Goal: Transaction & Acquisition: Purchase product/service

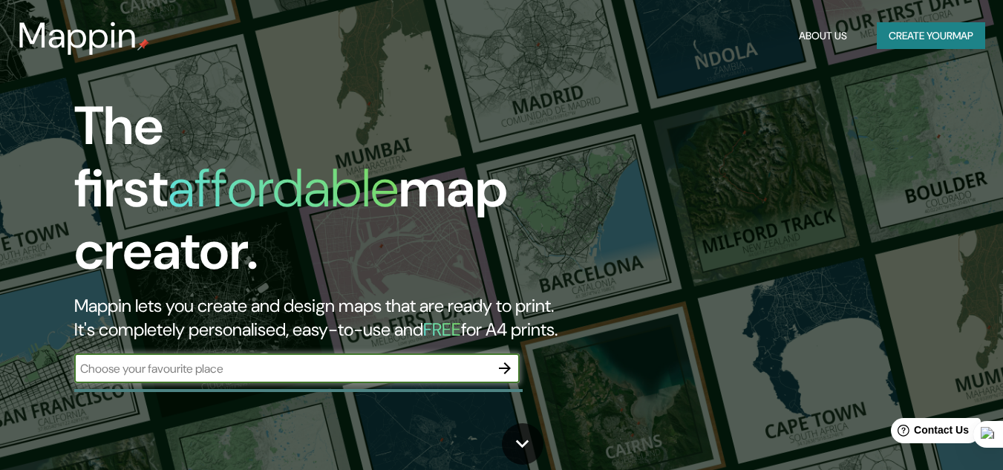
click at [286, 360] on input "text" at bounding box center [282, 368] width 416 height 17
click at [377, 367] on div "​" at bounding box center [296, 368] width 445 height 30
paste input "ima, [GEOGRAPHIC_DATA][PERSON_NAME]"
click at [80, 360] on input "ima, [GEOGRAPHIC_DATA][PERSON_NAME]" at bounding box center [282, 368] width 416 height 17
click at [281, 360] on input "[GEOGRAPHIC_DATA], [GEOGRAPHIC_DATA][PERSON_NAME]" at bounding box center [282, 368] width 416 height 17
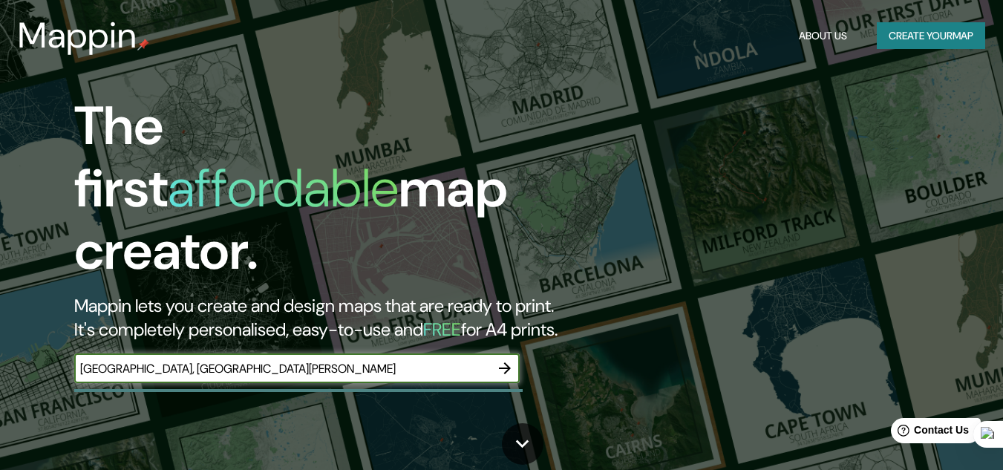
type input "[GEOGRAPHIC_DATA], [GEOGRAPHIC_DATA][PERSON_NAME]"
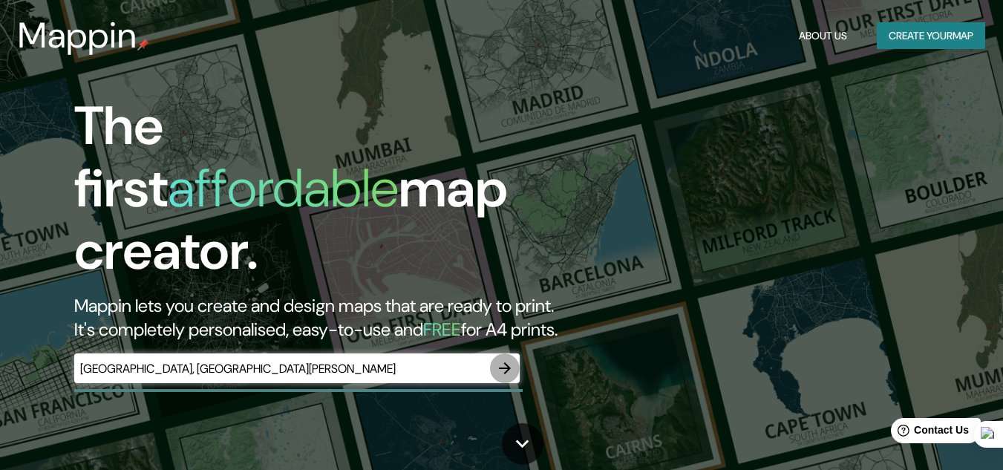
click at [511, 359] on icon "button" at bounding box center [505, 368] width 18 height 18
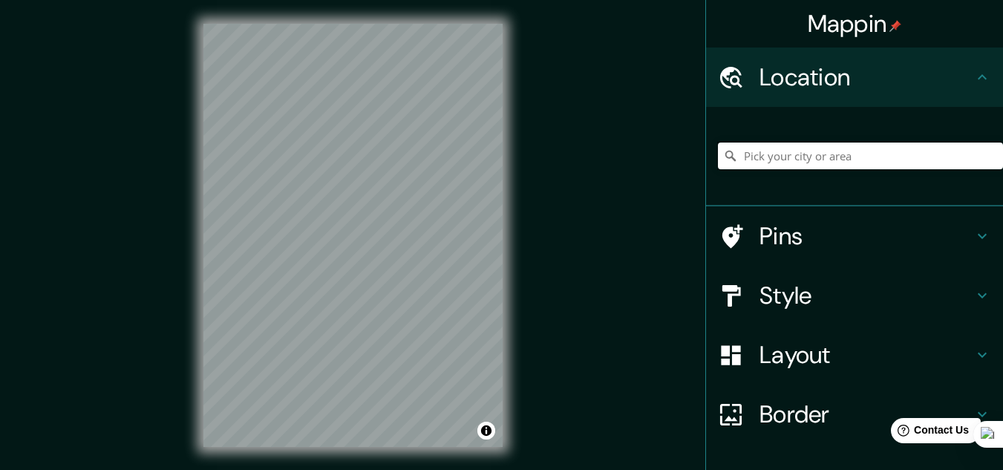
click at [779, 148] on input "Pick your city or area" at bounding box center [860, 156] width 285 height 27
click at [518, 165] on div "© Mapbox © OpenStreetMap Improve this map" at bounding box center [353, 235] width 347 height 471
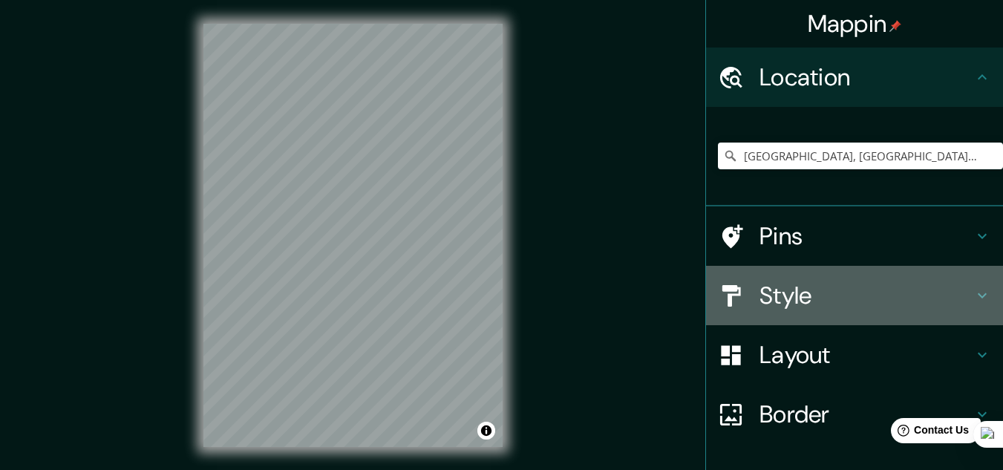
click at [832, 297] on h4 "Style" at bounding box center [866, 296] width 214 height 30
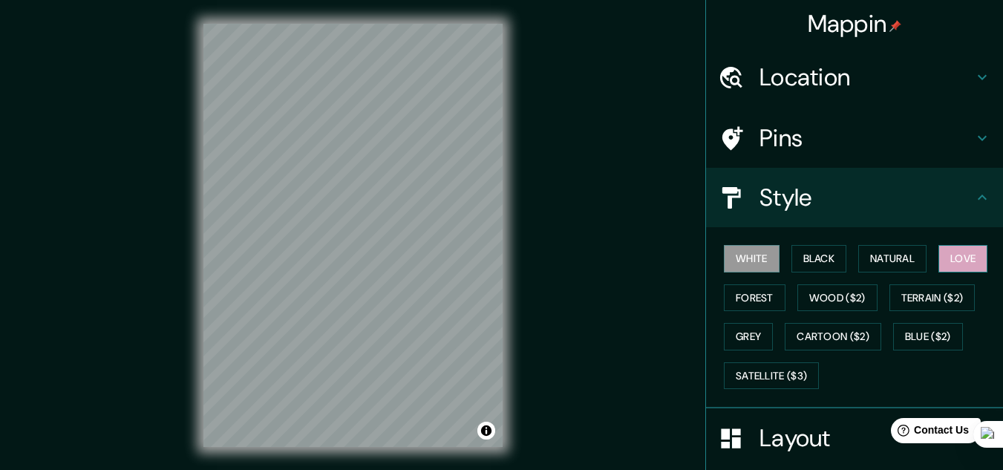
click at [948, 257] on button "Love" at bounding box center [962, 258] width 49 height 27
click at [826, 303] on button "Wood ($2)" at bounding box center [837, 297] width 80 height 27
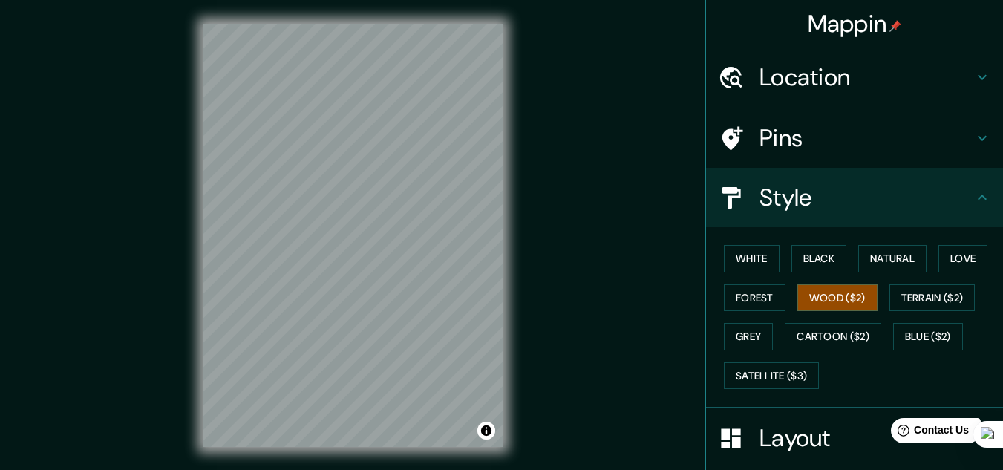
click at [843, 438] on h4 "Layout" at bounding box center [866, 438] width 214 height 30
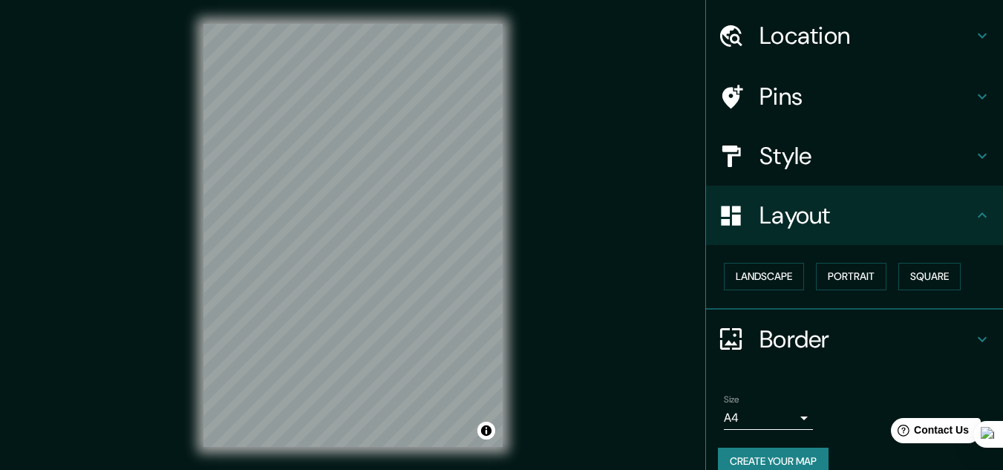
scroll to position [64, 0]
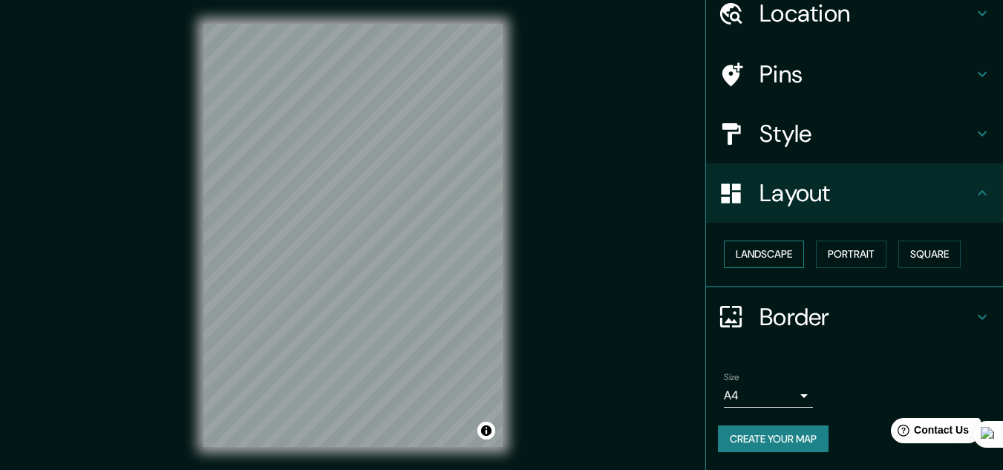
click at [774, 261] on button "Landscape" at bounding box center [764, 254] width 80 height 27
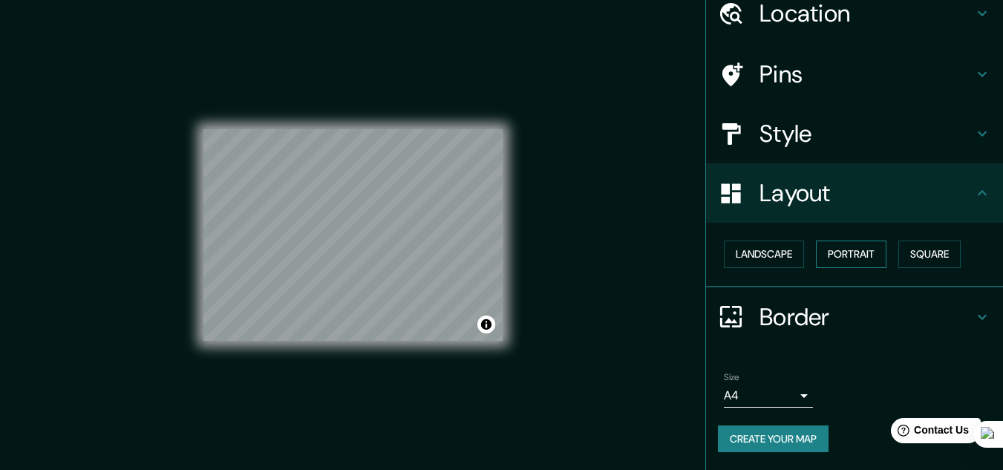
click at [833, 252] on button "Portrait" at bounding box center [851, 254] width 71 height 27
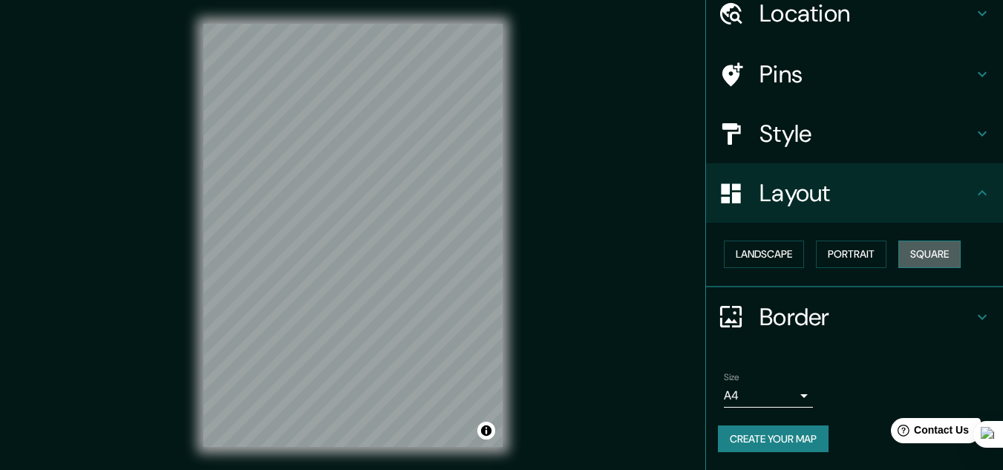
click at [911, 249] on button "Square" at bounding box center [929, 254] width 62 height 27
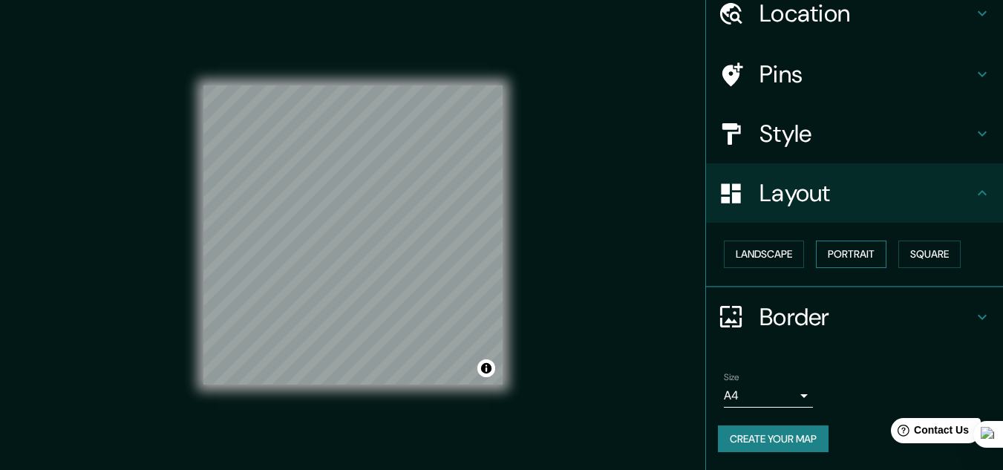
click at [831, 247] on button "Portrait" at bounding box center [851, 254] width 71 height 27
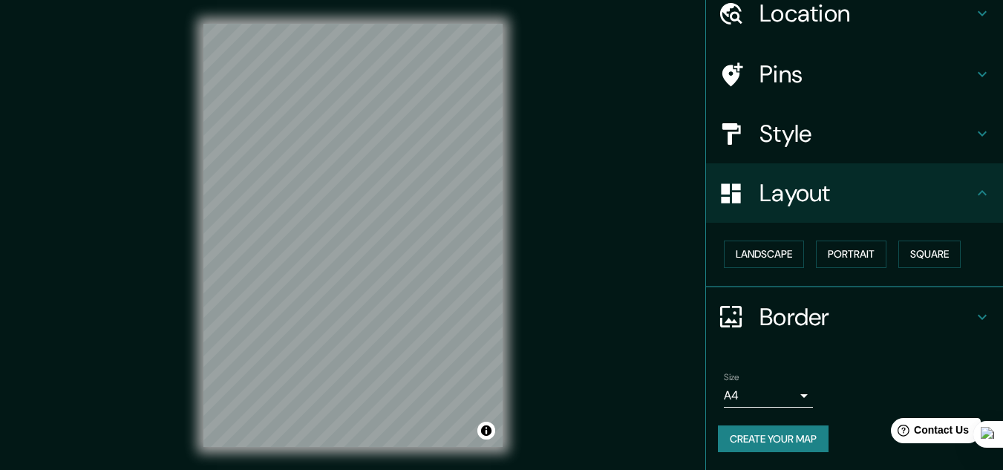
click at [835, 294] on div "Border" at bounding box center [854, 316] width 297 height 59
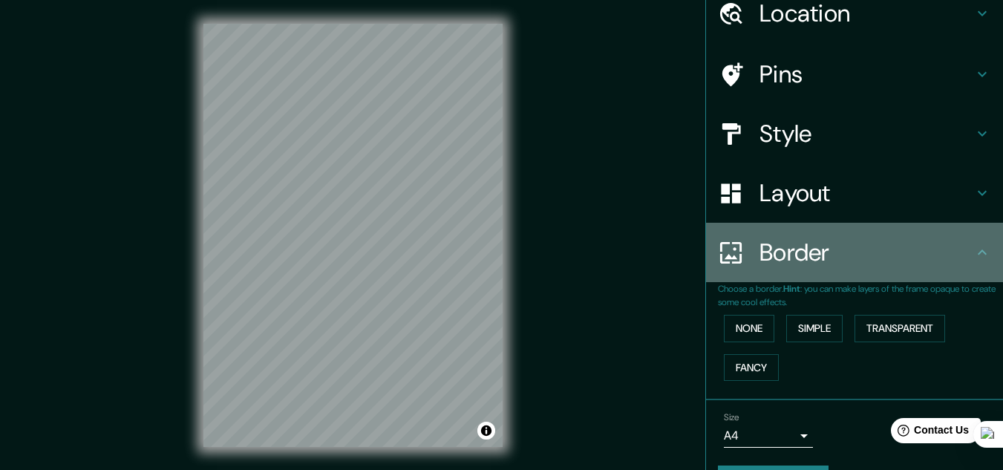
scroll to position [105, 0]
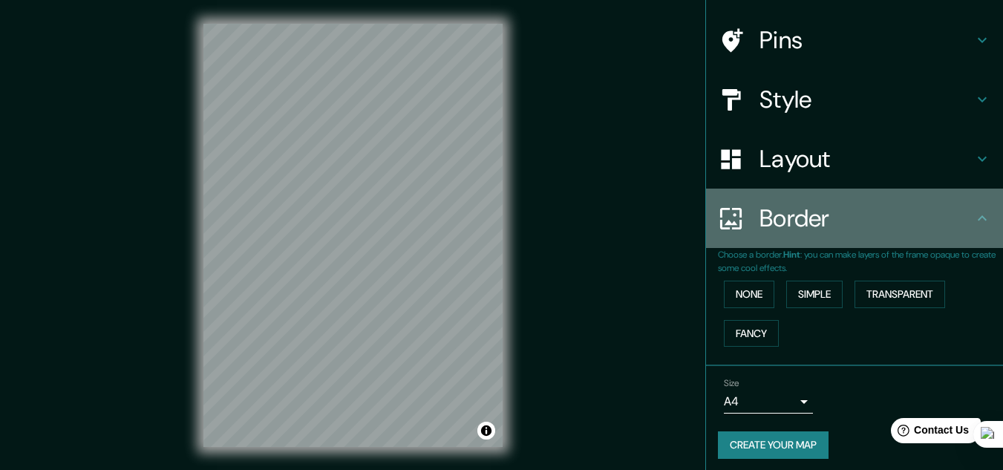
click at [879, 261] on ul "Location [GEOGRAPHIC_DATA], [GEOGRAPHIC_DATA], [GEOGRAPHIC_DATA] [GEOGRAPHIC_DA…" at bounding box center [854, 213] width 297 height 527
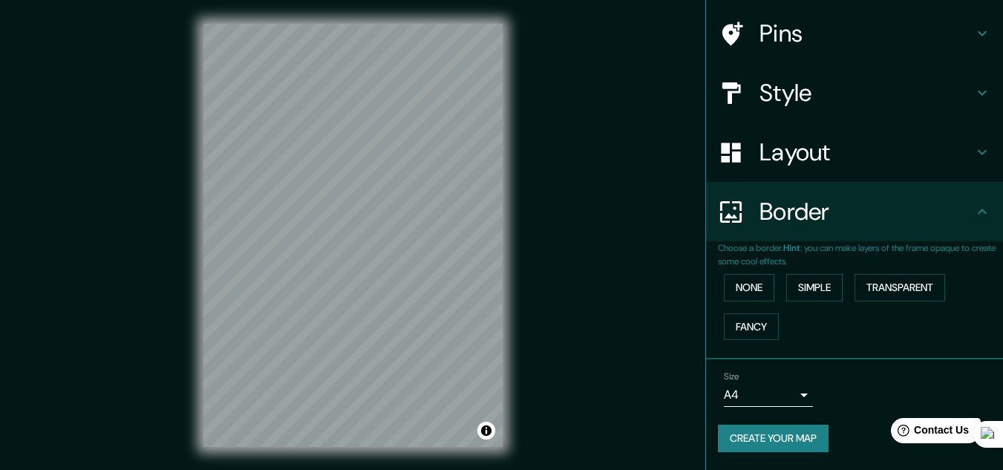
click at [886, 224] on h4 "Border" at bounding box center [866, 212] width 214 height 30
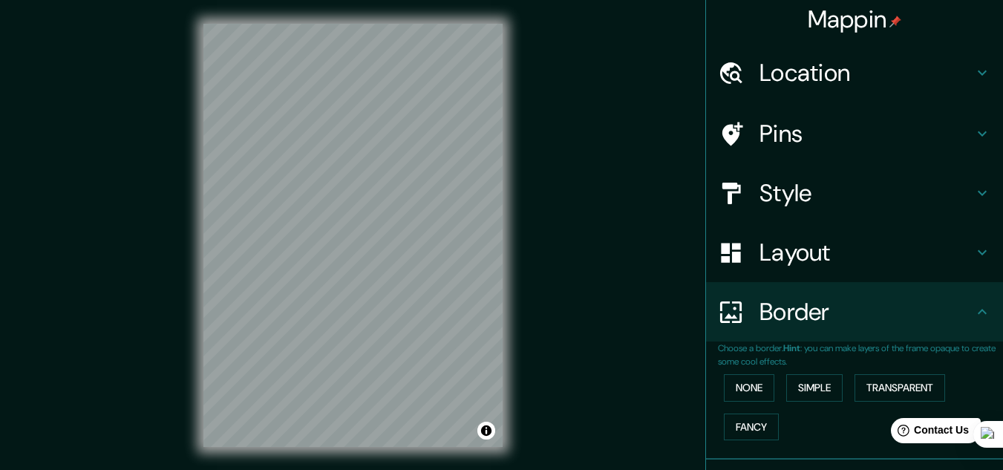
scroll to position [0, 0]
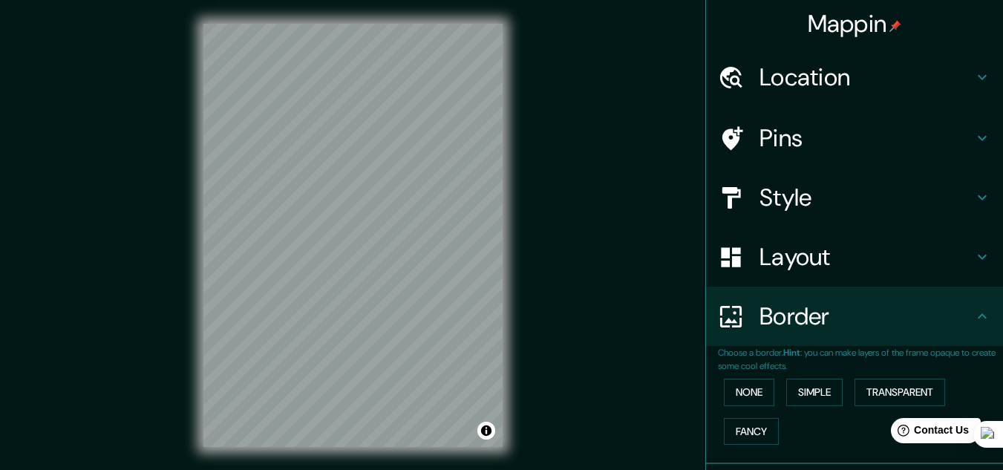
click at [883, 150] on h4 "Pins" at bounding box center [866, 138] width 214 height 30
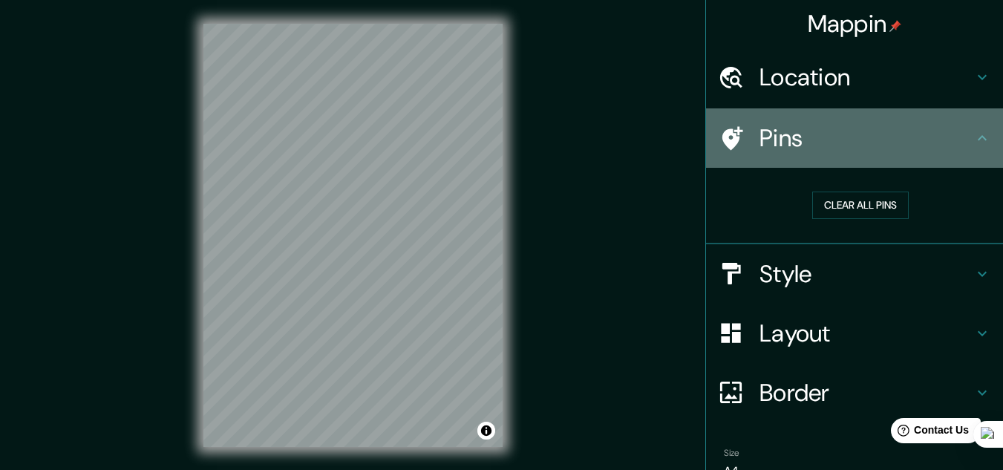
click at [881, 120] on div "Pins" at bounding box center [854, 137] width 297 height 59
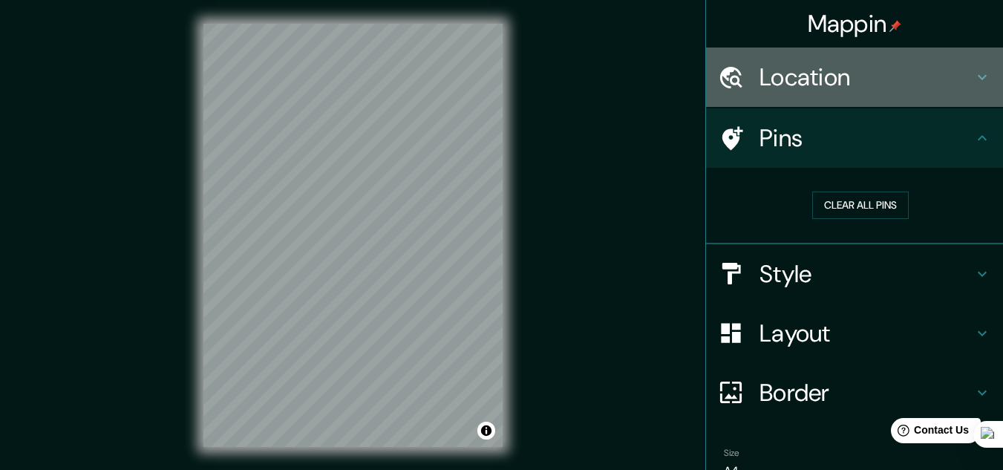
click at [886, 85] on h4 "Location" at bounding box center [866, 77] width 214 height 30
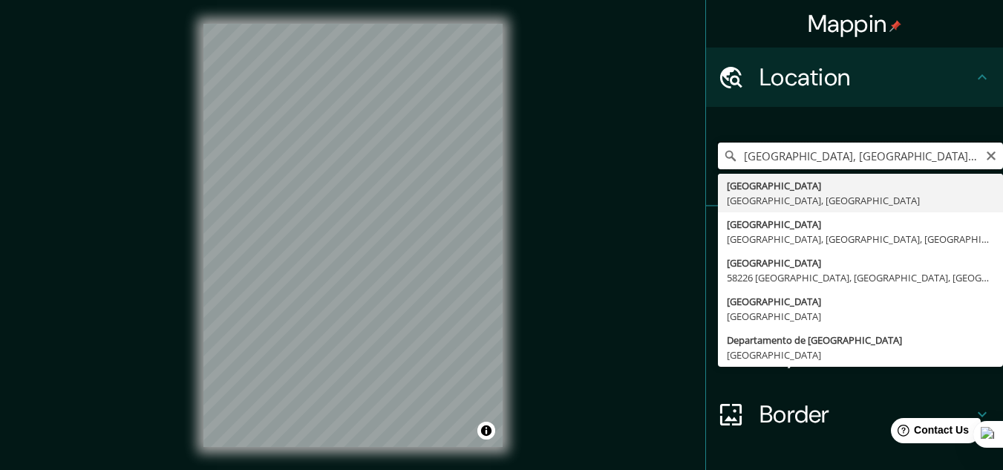
click at [778, 156] on input "[GEOGRAPHIC_DATA], [GEOGRAPHIC_DATA], [GEOGRAPHIC_DATA]" at bounding box center [860, 156] width 285 height 27
drag, startPoint x: 912, startPoint y: 160, endPoint x: 710, endPoint y: 163, distance: 201.9
click at [718, 163] on input "[GEOGRAPHIC_DATA], [GEOGRAPHIC_DATA], [GEOGRAPHIC_DATA]" at bounding box center [860, 156] width 285 height 27
paste input "Av. [PERSON_NAME] Este 2465"
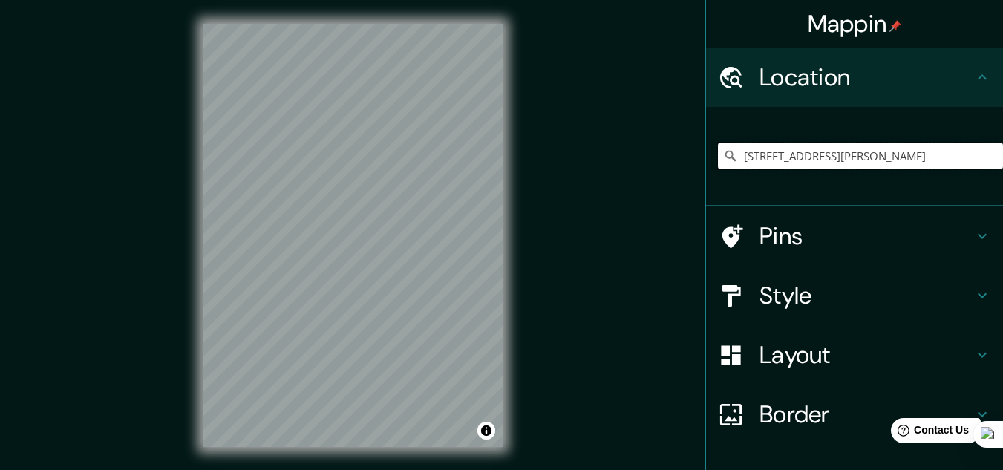
type input "[STREET_ADDRESS][PERSON_NAME]"
click at [947, 151] on input "[STREET_ADDRESS][PERSON_NAME]" at bounding box center [860, 156] width 285 height 27
click at [915, 155] on input "[STREET_ADDRESS][PERSON_NAME]" at bounding box center [860, 156] width 285 height 27
drag, startPoint x: 731, startPoint y: 153, endPoint x: 987, endPoint y: 152, distance: 255.4
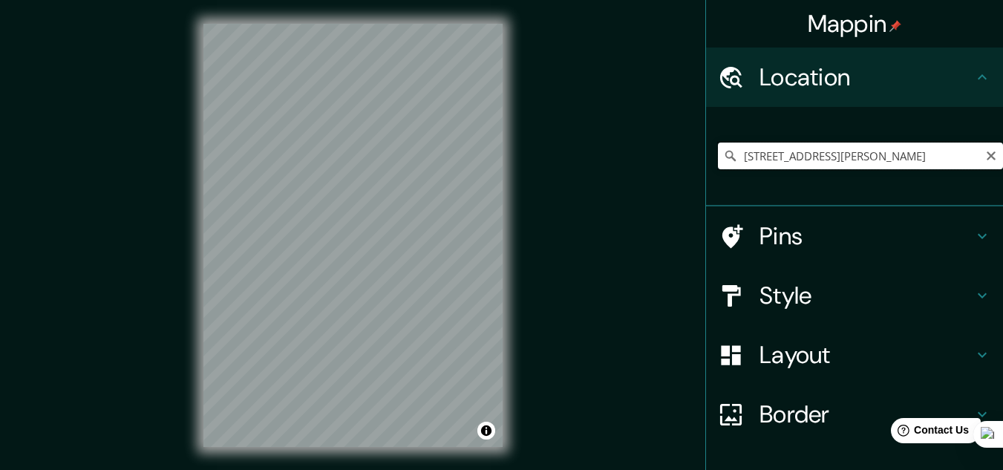
click at [987, 152] on input "[STREET_ADDRESS][PERSON_NAME]" at bounding box center [860, 156] width 285 height 27
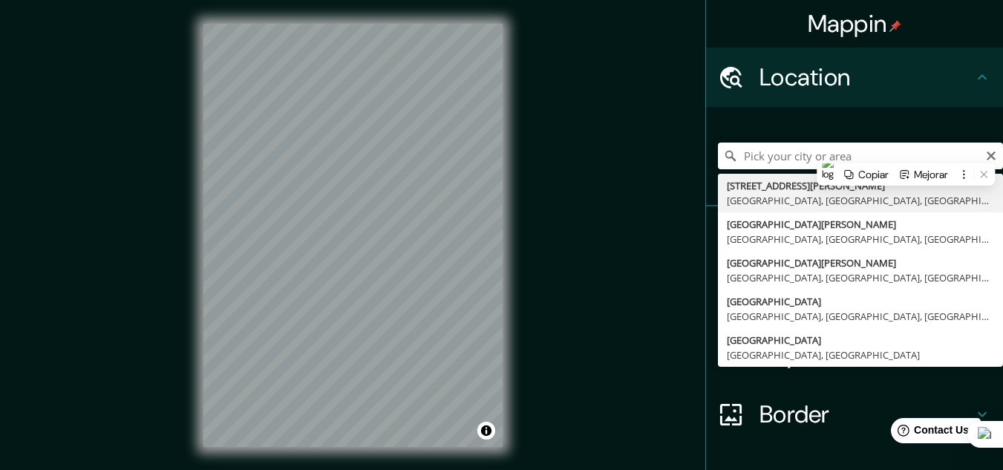
scroll to position [0, 0]
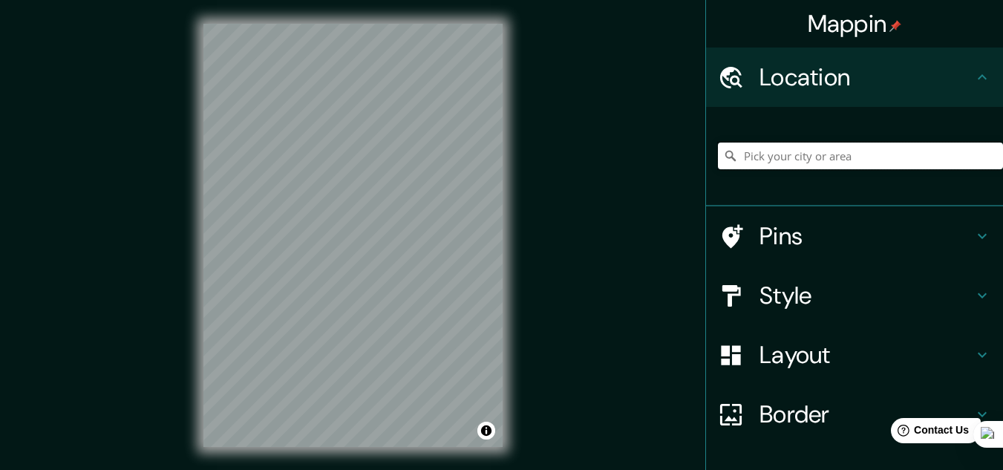
click at [827, 146] on input "Pick your city or area" at bounding box center [860, 156] width 285 height 27
paste input "[STREET_ADDRESS][PERSON_NAME]"
type input "[STREET_ADDRESS][PERSON_NAME]"
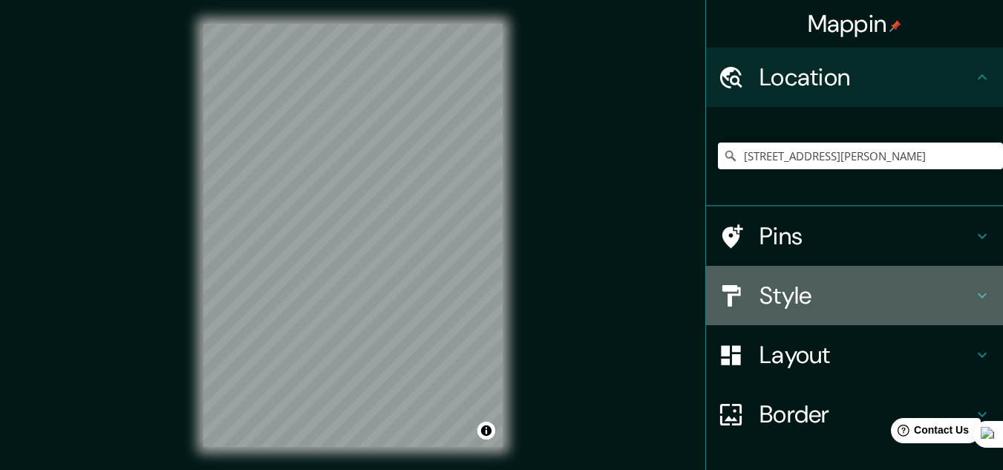
click at [844, 300] on h4 "Style" at bounding box center [866, 296] width 214 height 30
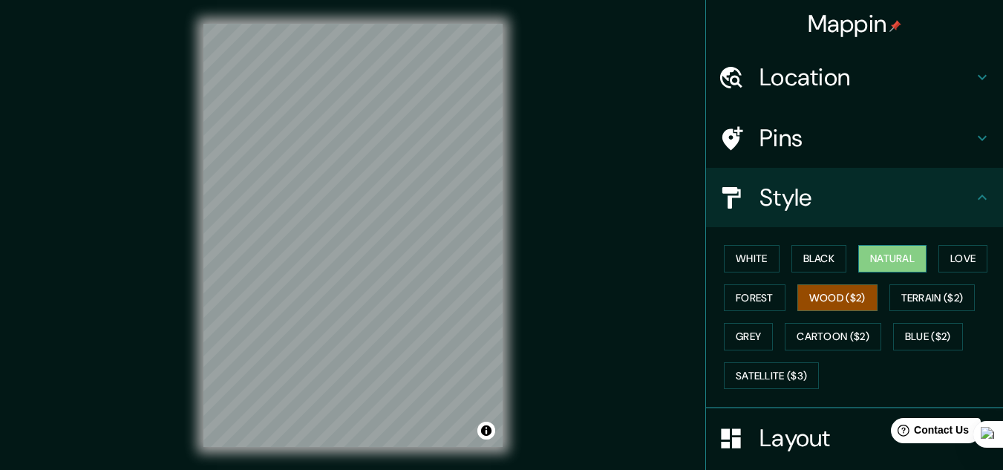
click at [866, 252] on button "Natural" at bounding box center [892, 258] width 68 height 27
click at [733, 261] on button "White" at bounding box center [752, 258] width 56 height 27
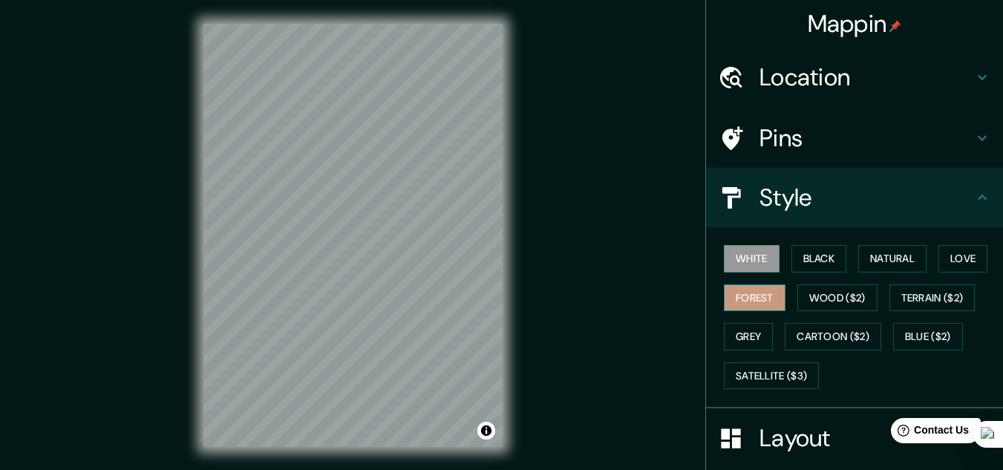
click at [734, 290] on button "Forest" at bounding box center [755, 297] width 62 height 27
click at [753, 367] on button "Satellite ($3)" at bounding box center [771, 375] width 95 height 27
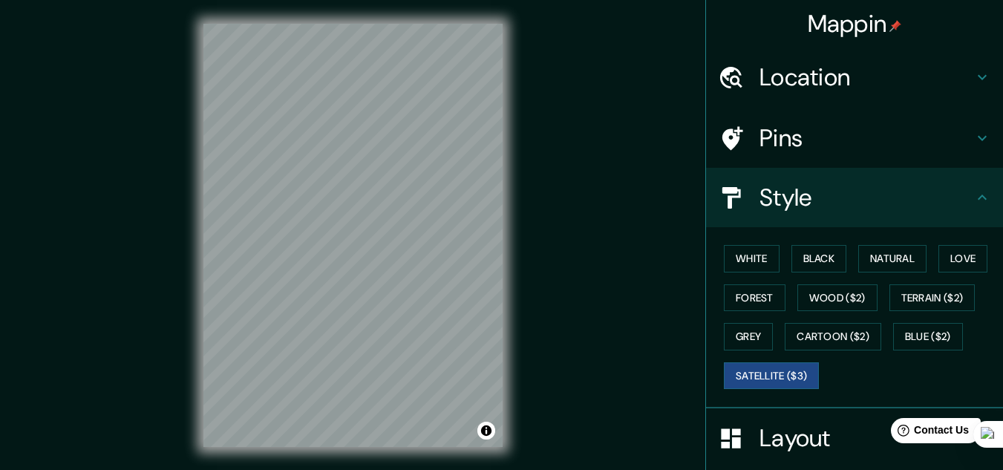
click at [504, 215] on div "© Mapbox © OpenStreetMap Improve this map © Maxar" at bounding box center [353, 235] width 347 height 471
click at [820, 331] on button "Cartoon ($2)" at bounding box center [833, 336] width 97 height 27
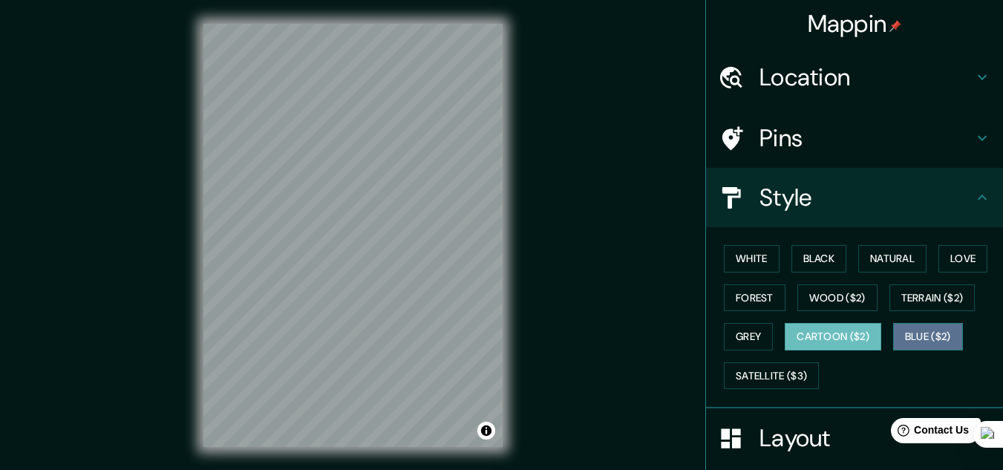
click at [916, 337] on button "Blue ($2)" at bounding box center [928, 336] width 70 height 27
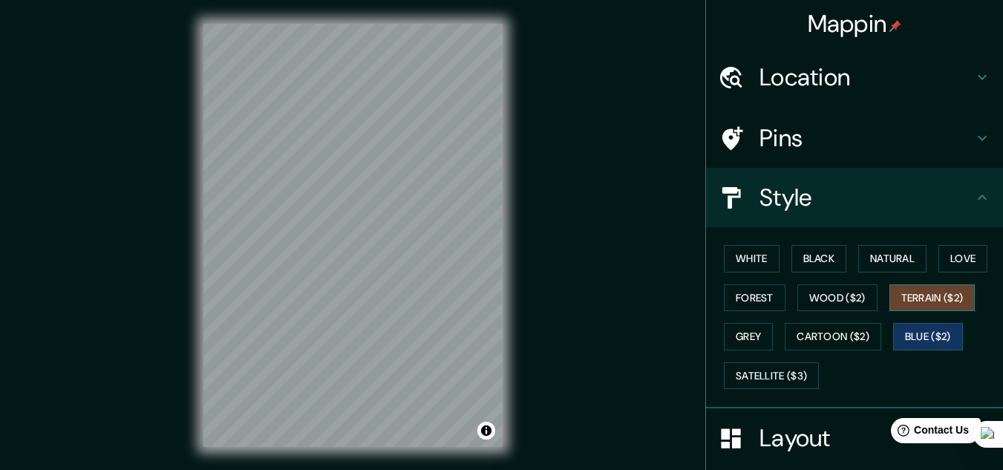
click at [936, 295] on button "Terrain ($2)" at bounding box center [932, 297] width 86 height 27
click at [762, 298] on button "Forest" at bounding box center [755, 297] width 62 height 27
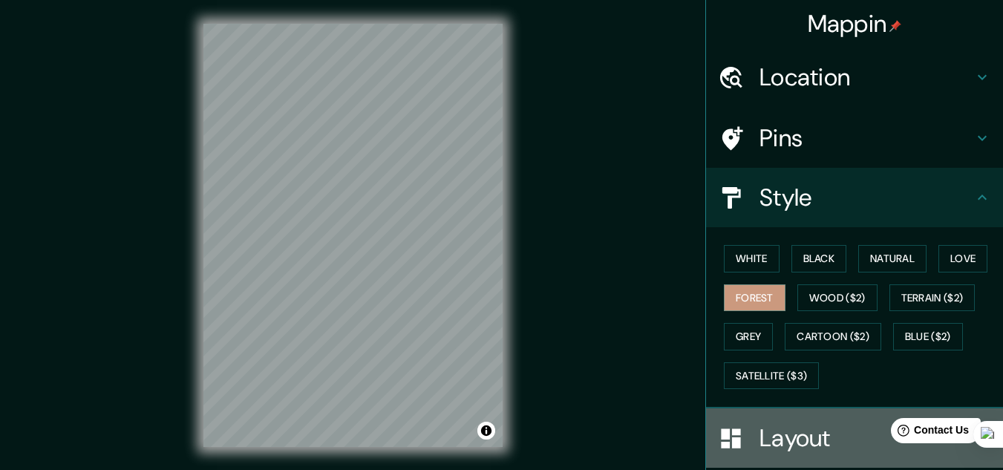
click at [828, 434] on h4 "Layout" at bounding box center [866, 438] width 214 height 30
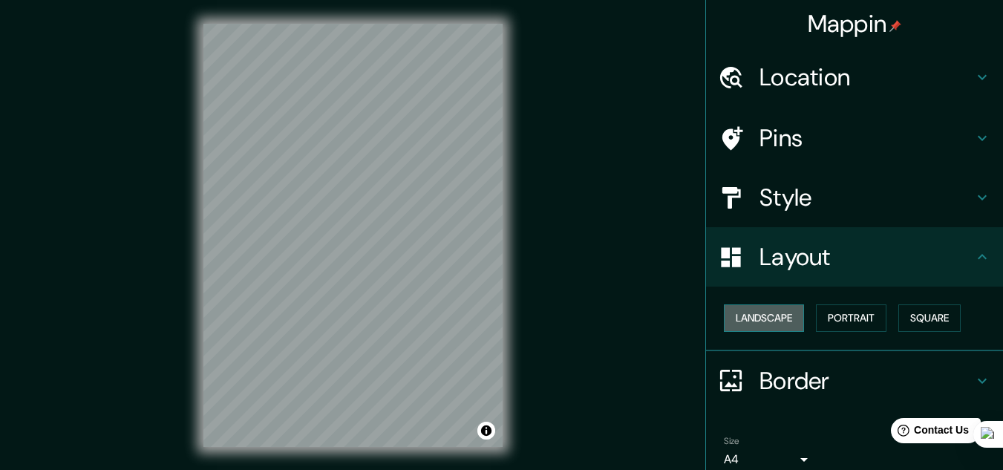
click at [756, 313] on button "Landscape" at bounding box center [764, 317] width 80 height 27
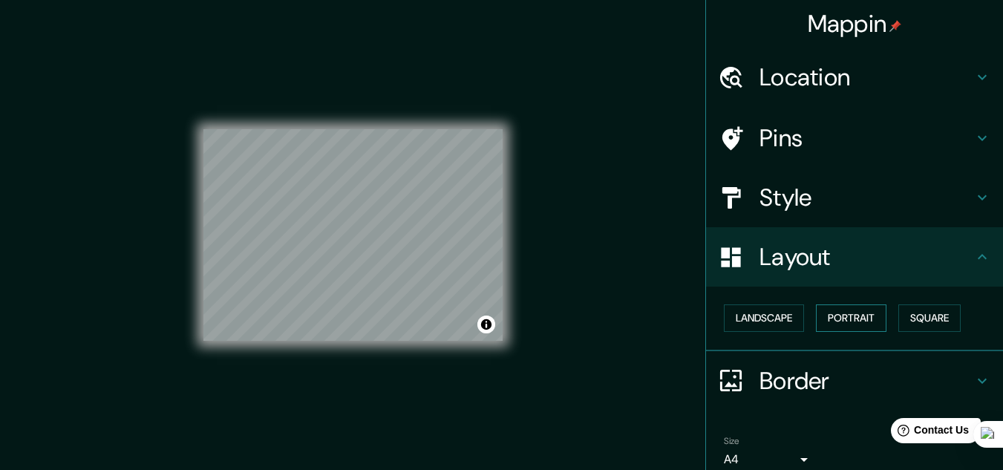
click at [846, 314] on button "Portrait" at bounding box center [851, 317] width 71 height 27
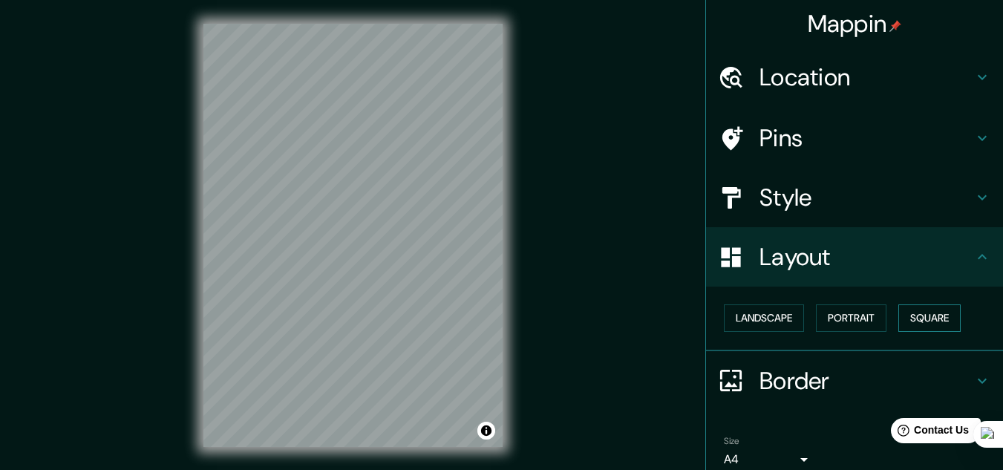
click at [926, 321] on button "Square" at bounding box center [929, 317] width 62 height 27
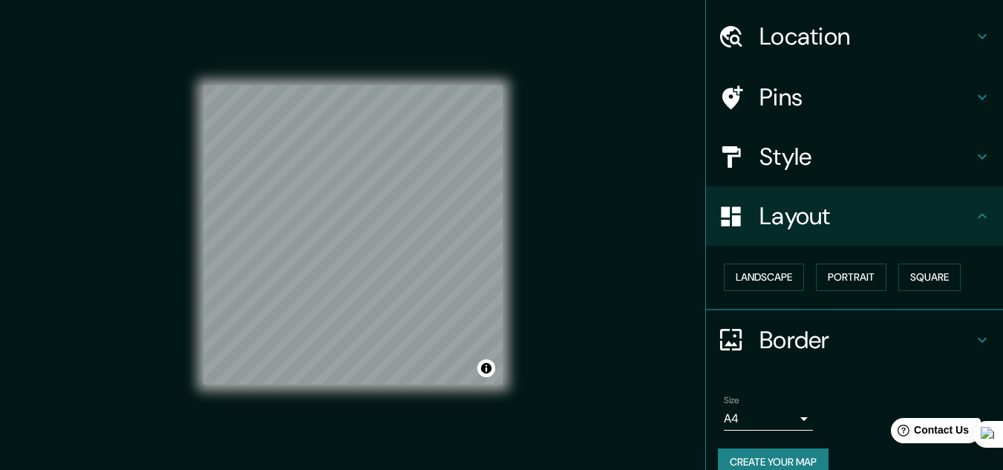
scroll to position [64, 0]
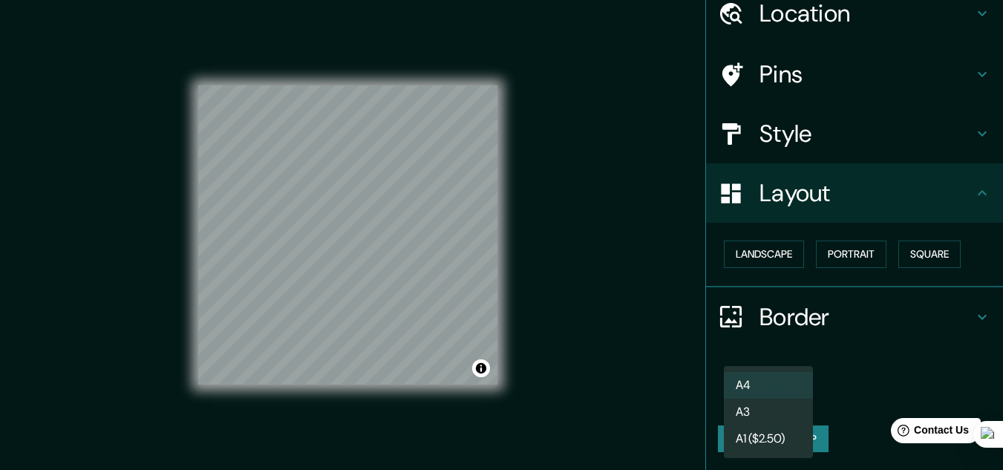
click at [794, 395] on body "Mappin Location [STREET_ADDRESS][PERSON_NAME] [STREET_ADDRESS][PERSON_NAME], [G…" at bounding box center [501, 235] width 1003 height 470
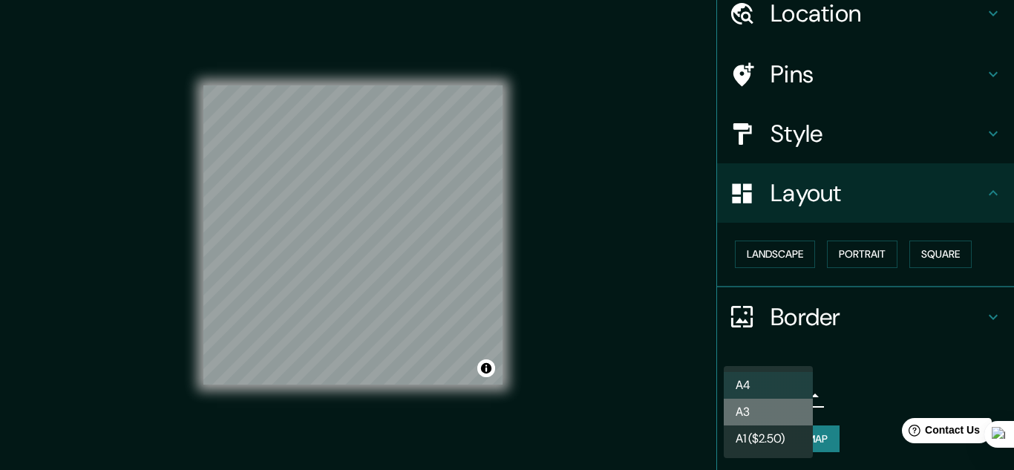
click at [782, 419] on li "A3" at bounding box center [768, 412] width 89 height 27
click at [791, 390] on body "Mappin Location [STREET_ADDRESS][PERSON_NAME] [STREET_ADDRESS][PERSON_NAME], [G…" at bounding box center [507, 235] width 1014 height 470
click at [790, 385] on li "A4" at bounding box center [768, 385] width 89 height 27
type input "single"
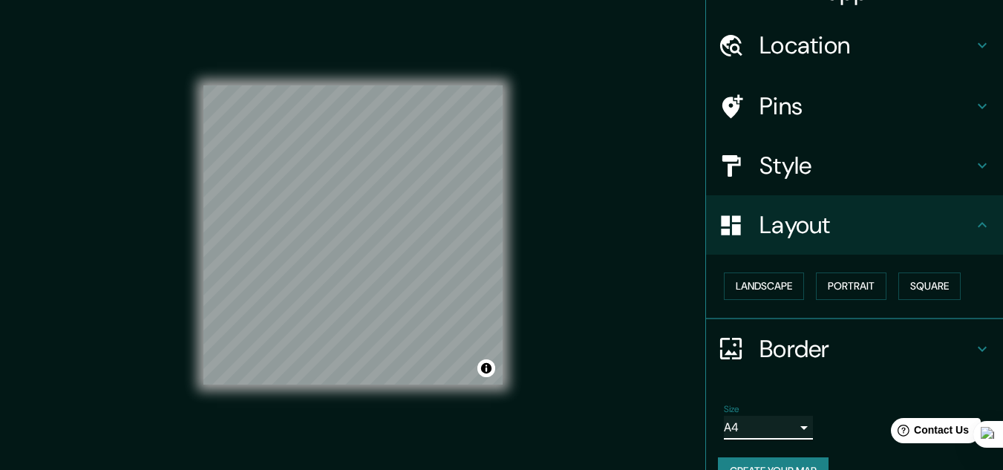
scroll to position [0, 0]
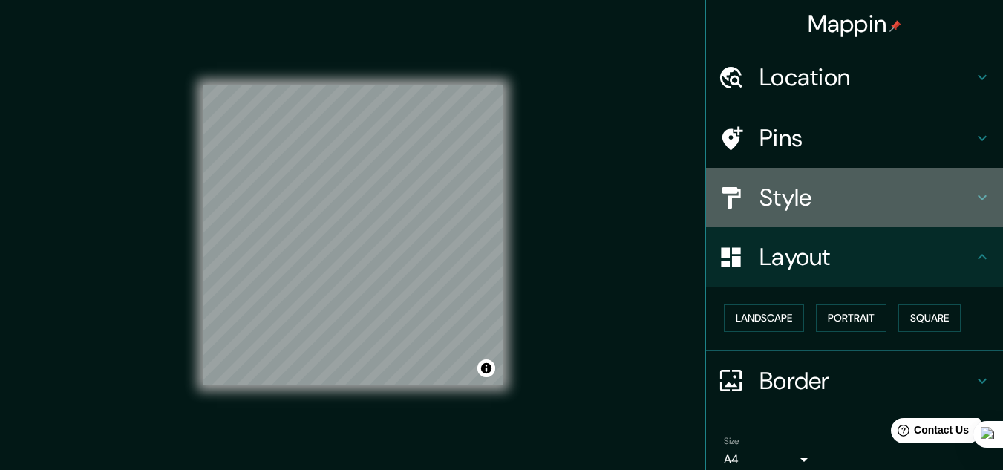
click at [861, 205] on h4 "Style" at bounding box center [866, 198] width 214 height 30
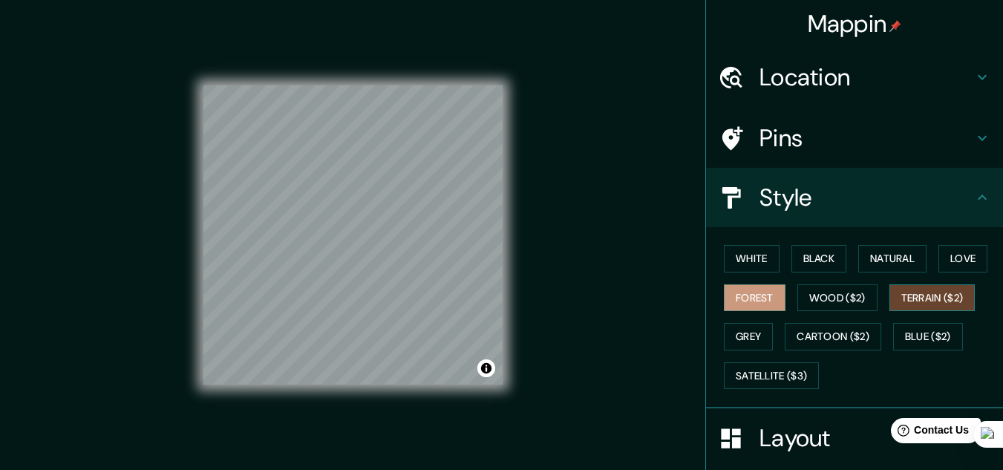
click at [922, 302] on button "Terrain ($2)" at bounding box center [932, 297] width 86 height 27
click at [744, 333] on button "Grey" at bounding box center [748, 336] width 49 height 27
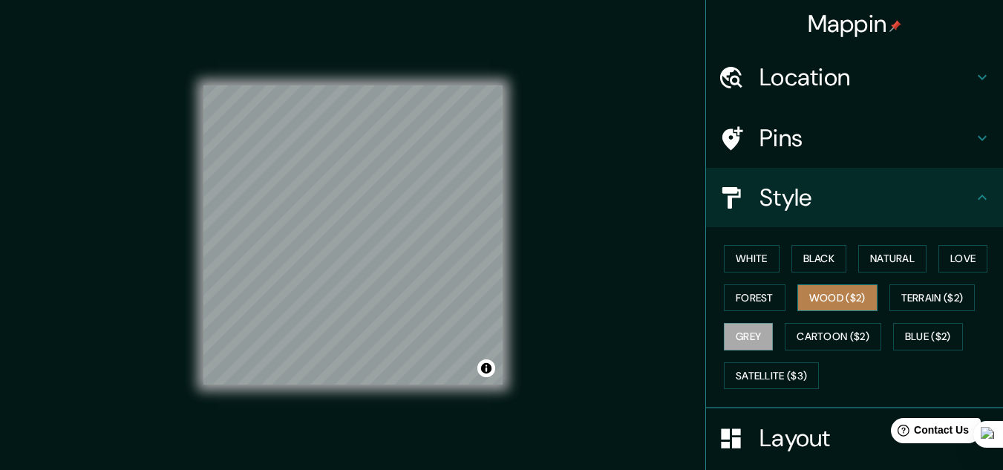
click at [801, 303] on button "Wood ($2)" at bounding box center [837, 297] width 80 height 27
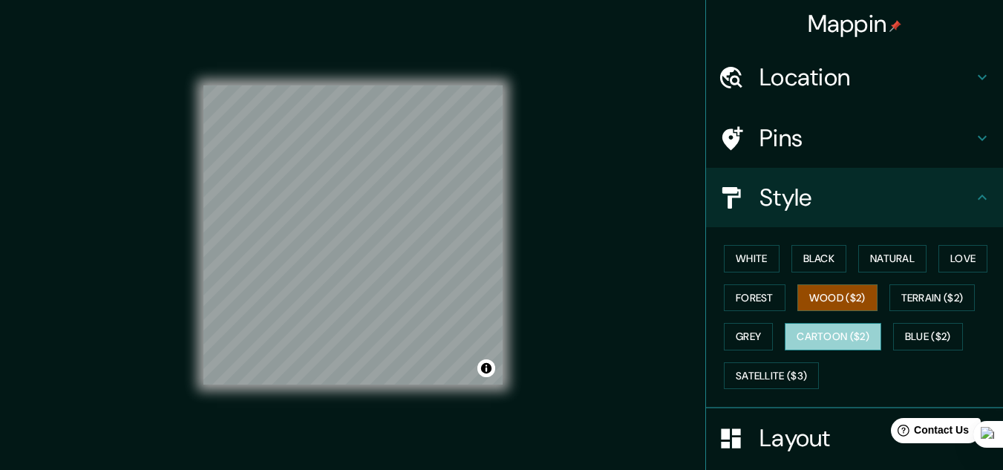
click at [811, 342] on button "Cartoon ($2)" at bounding box center [833, 336] width 97 height 27
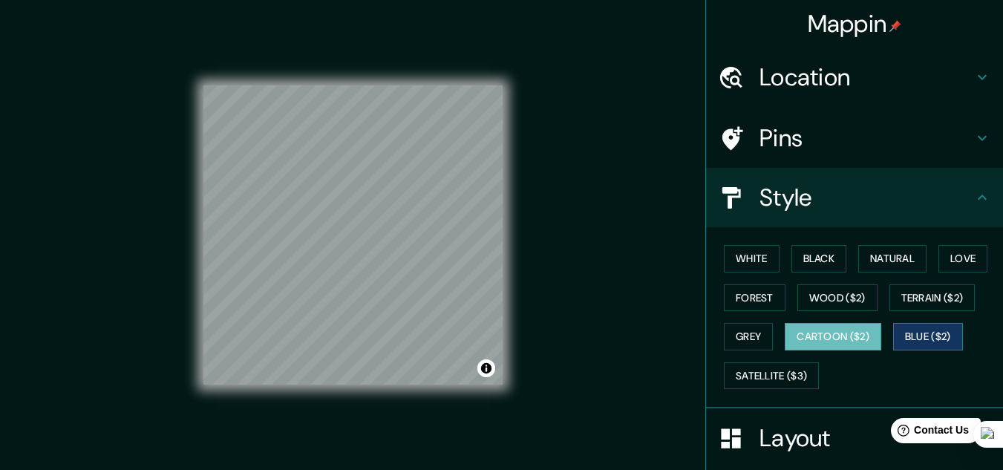
click at [930, 339] on button "Blue ($2)" at bounding box center [928, 336] width 70 height 27
click at [741, 290] on button "Forest" at bounding box center [755, 297] width 62 height 27
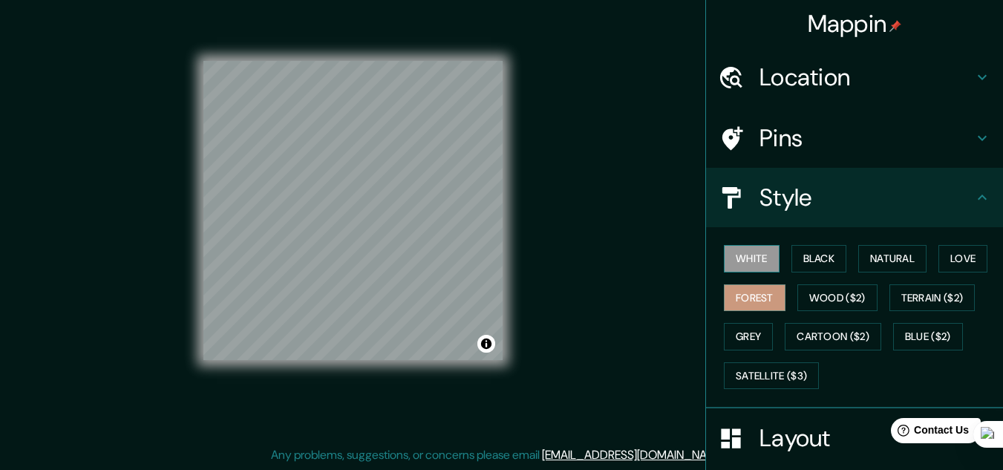
click at [749, 252] on button "White" at bounding box center [752, 258] width 56 height 27
click at [755, 306] on button "Forest" at bounding box center [755, 297] width 62 height 27
click at [768, 376] on button "Satellite ($3)" at bounding box center [771, 375] width 95 height 27
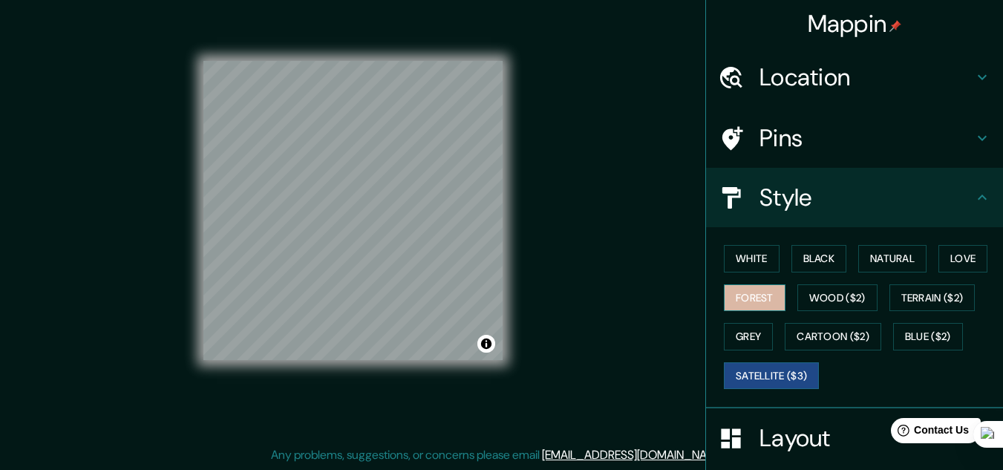
click at [755, 298] on button "Forest" at bounding box center [755, 297] width 62 height 27
click at [789, 139] on h4 "Pins" at bounding box center [866, 138] width 214 height 30
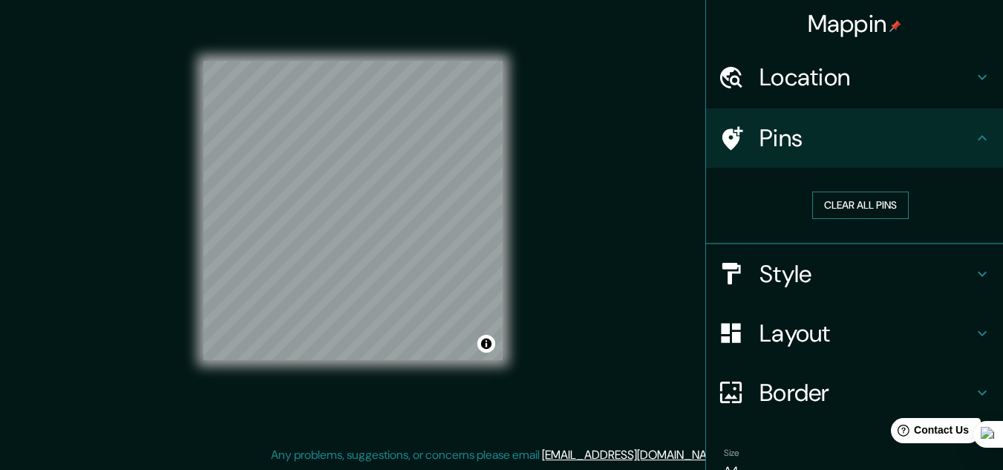
click at [865, 212] on button "Clear all pins" at bounding box center [860, 205] width 97 height 27
click at [779, 272] on h4 "Style" at bounding box center [866, 274] width 214 height 30
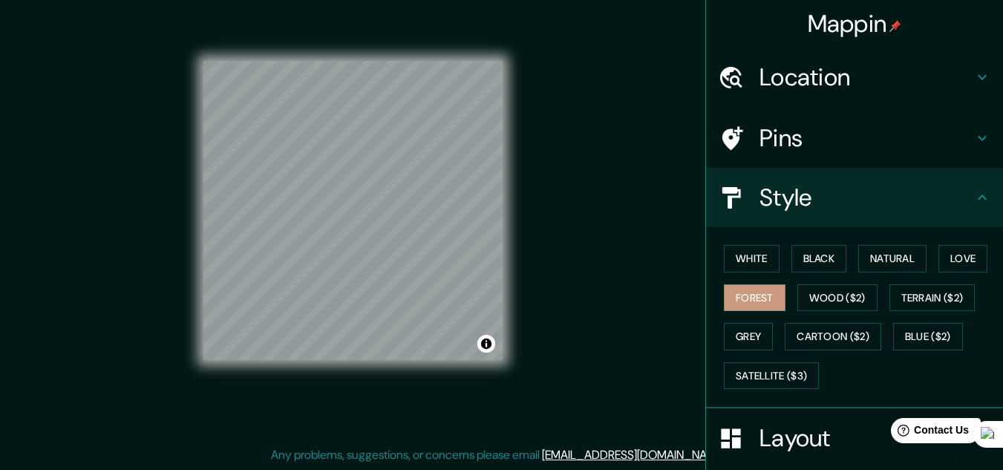
click at [629, 339] on div "Mappin Location [STREET_ADDRESS][PERSON_NAME] [STREET_ADDRESS][PERSON_NAME], [G…" at bounding box center [501, 223] width 1003 height 494
click at [748, 301] on button "Forest" at bounding box center [755, 297] width 62 height 27
click at [897, 263] on button "Natural" at bounding box center [892, 258] width 68 height 27
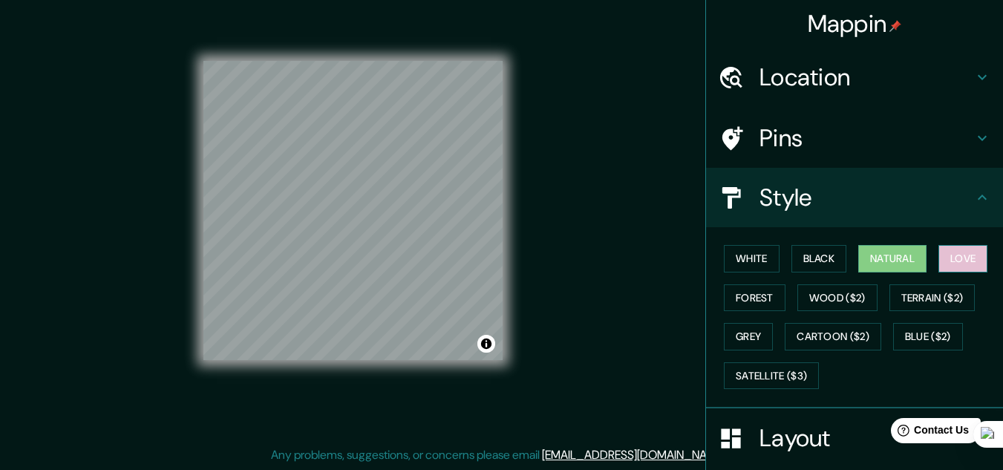
click at [958, 259] on button "Love" at bounding box center [962, 258] width 49 height 27
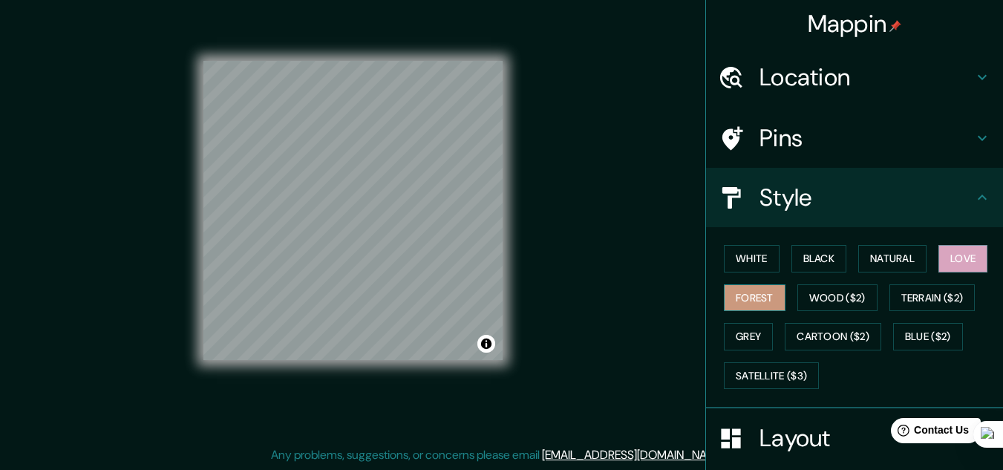
click at [728, 302] on button "Forest" at bounding box center [755, 297] width 62 height 27
